Goal: Find contact information: Obtain details needed to contact an individual or organization

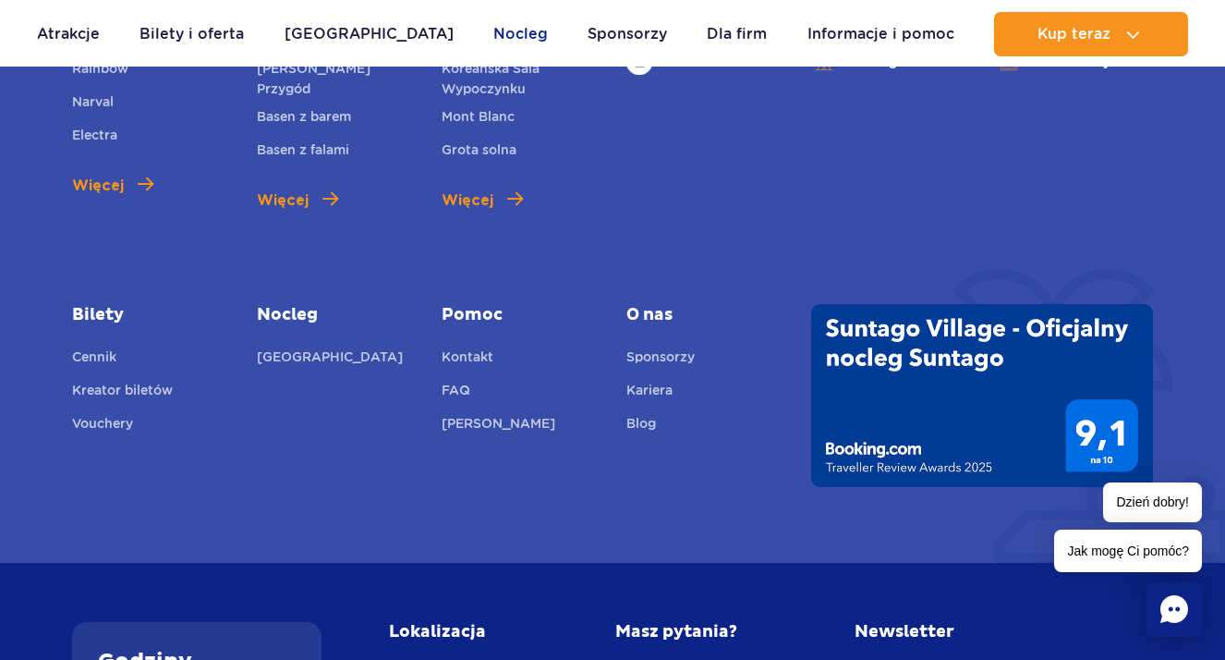
scroll to position [7091, 0]
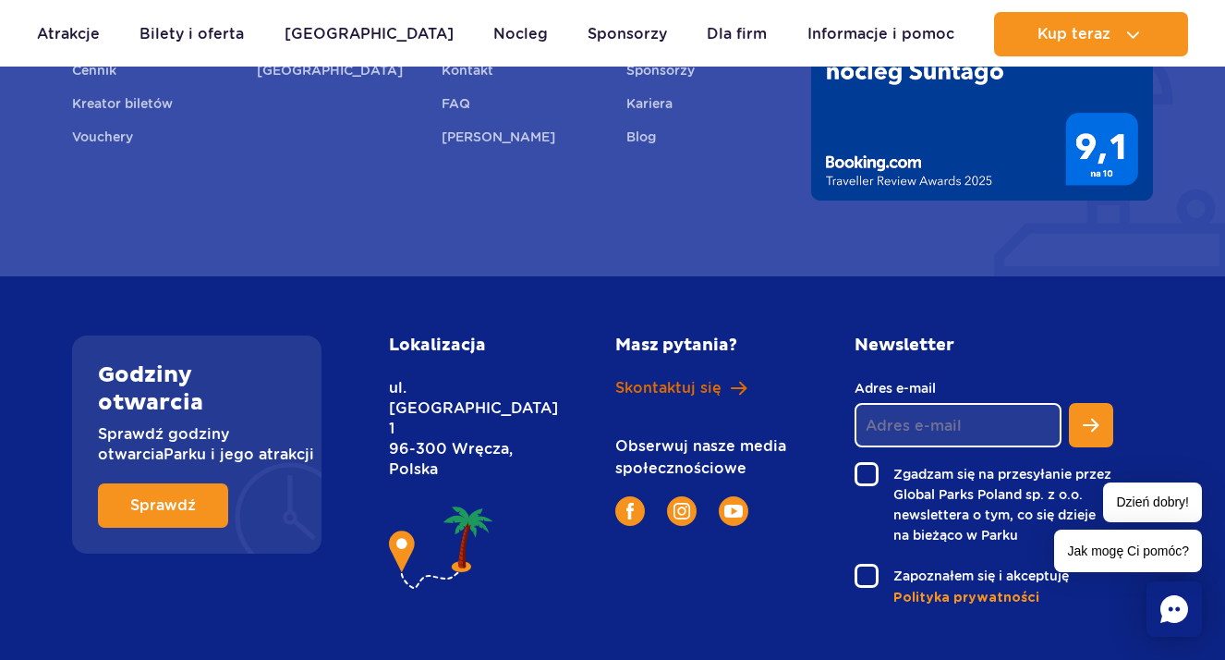
click at [687, 378] on span "Skontaktuj się" at bounding box center [668, 388] width 106 height 20
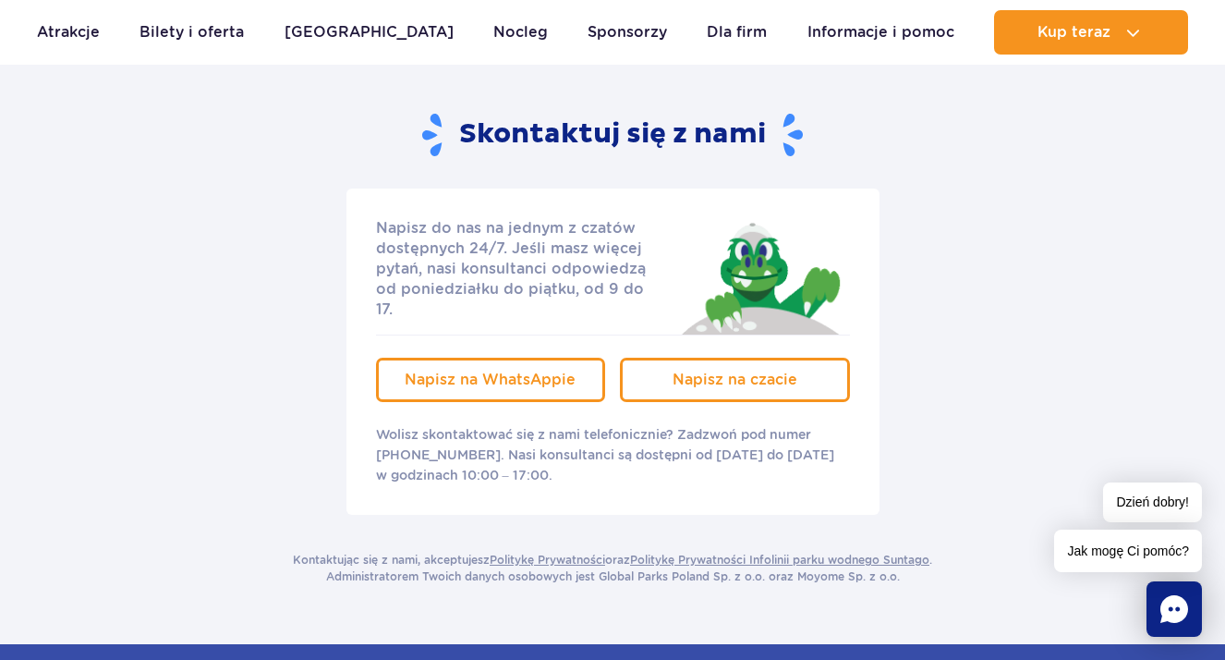
click at [182, 411] on div "Napisz do nas na jednym z czatów dostępnych 24/7. Jeśli masz więcej pytań, nasi…" at bounding box center [613, 352] width 1110 height 326
